Goal: Task Accomplishment & Management: Complete application form

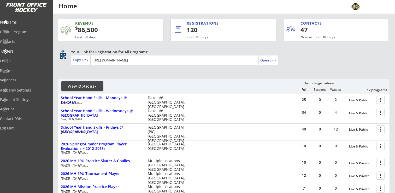
click at [23, 48] on div "Orders" at bounding box center [25, 51] width 50 height 9
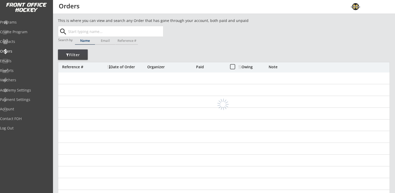
click at [98, 32] on input "text" at bounding box center [115, 31] width 96 height 10
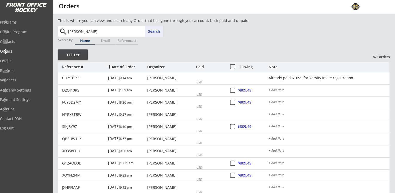
type input "[PERSON_NAME]"
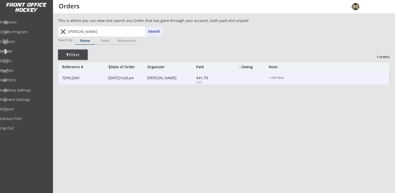
click at [167, 78] on div "[PERSON_NAME]" at bounding box center [170, 78] width 47 height 4
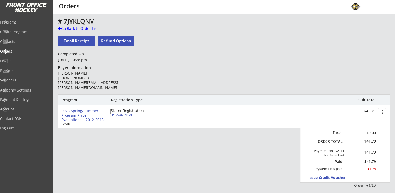
click at [130, 115] on div "[PERSON_NAME]" at bounding box center [140, 114] width 58 height 3
select select ""Forward""
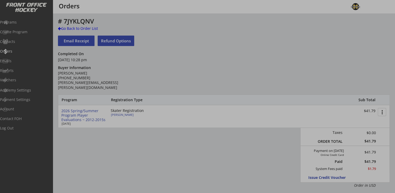
type input "[DEMOGRAPHIC_DATA]"
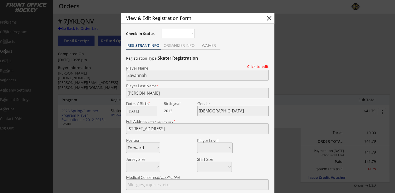
click at [271, 19] on button "close" at bounding box center [269, 18] width 8 height 8
select select ""PLACEHOLDER_1427118222253""
